Goal: Task Accomplishment & Management: Use online tool/utility

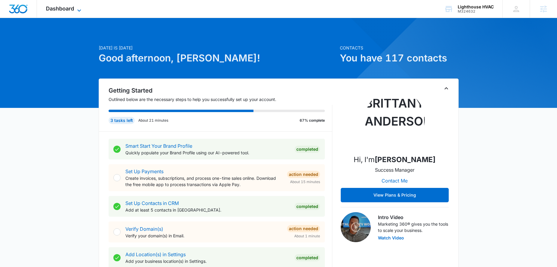
click at [78, 8] on icon at bounding box center [79, 10] width 7 height 7
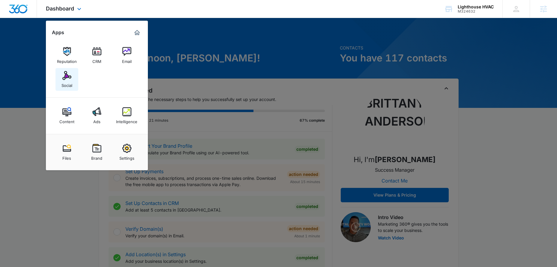
click at [61, 74] on link "Social" at bounding box center [66, 79] width 23 height 23
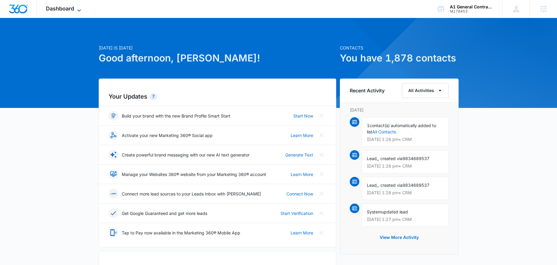
click at [78, 7] on icon at bounding box center [79, 10] width 7 height 7
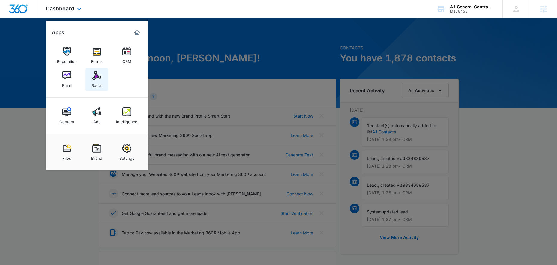
click at [97, 80] on div "Social" at bounding box center [96, 84] width 11 height 8
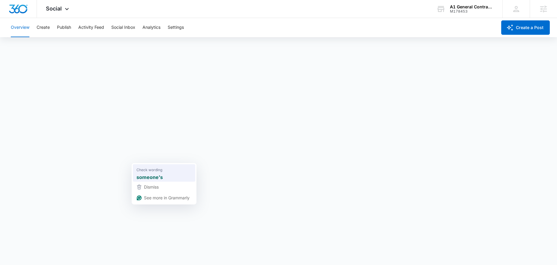
click at [155, 178] on strong "someone's" at bounding box center [149, 176] width 26 height 7
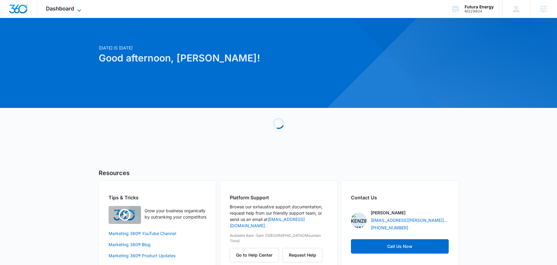
click at [77, 8] on icon at bounding box center [79, 10] width 7 height 7
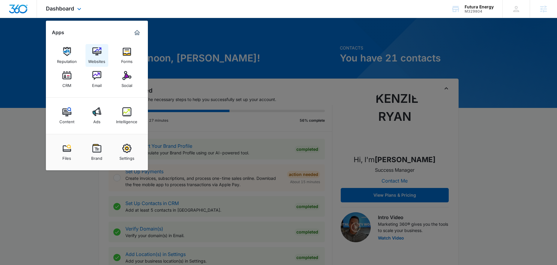
click at [95, 52] on img at bounding box center [96, 51] width 9 height 9
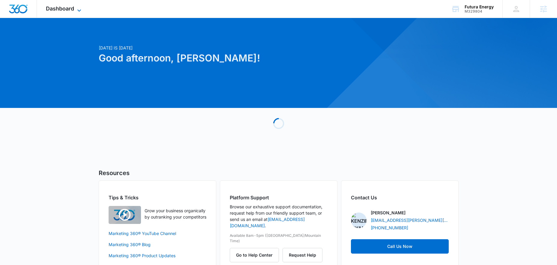
click at [78, 11] on icon at bounding box center [79, 10] width 7 height 7
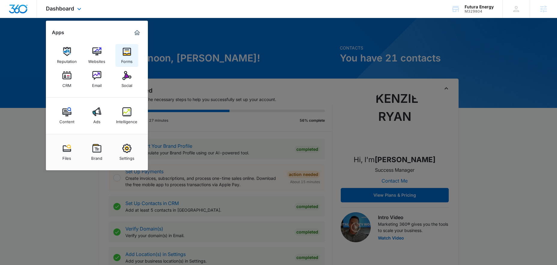
click at [129, 50] on img at bounding box center [126, 51] width 9 height 9
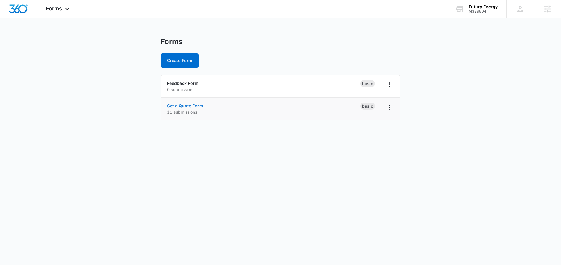
click at [180, 106] on link "Get a Quote Form" at bounding box center [185, 105] width 36 height 5
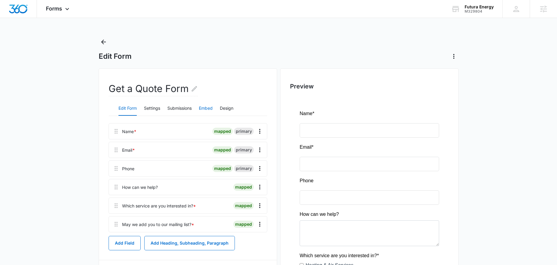
click at [207, 110] on button "Embed" at bounding box center [206, 108] width 14 height 14
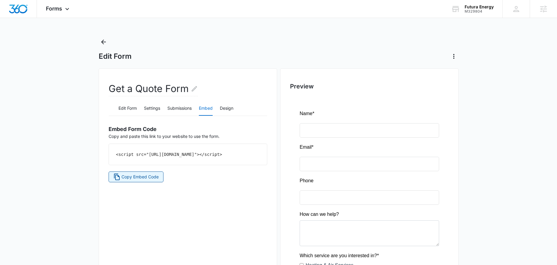
click at [146, 180] on span "Copy Embed Code" at bounding box center [139, 177] width 37 height 7
